Goal: Navigation & Orientation: Find specific page/section

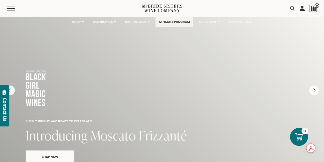
click at [176, 24] on link "AFFILIATE PROGRAM" at bounding box center [175, 22] width 38 height 10
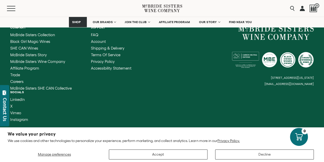
scroll to position [677, 0]
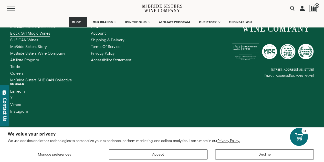
click at [34, 35] on span "Black Girl Magic Wines" at bounding box center [30, 33] width 40 height 4
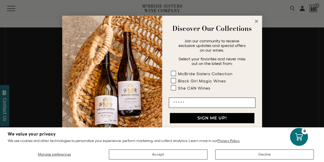
scroll to position [248, 0]
click at [255, 20] on icon "Close dialog" at bounding box center [256, 21] width 3 height 3
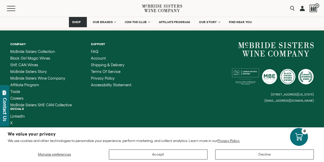
scroll to position [1514, 0]
